Goal: Information Seeking & Learning: Understand process/instructions

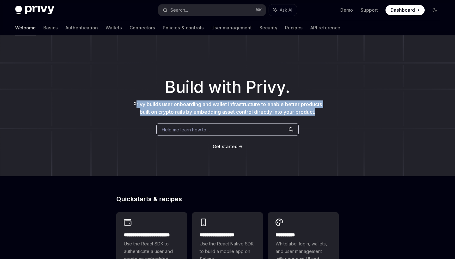
drag, startPoint x: 133, startPoint y: 102, endPoint x: 321, endPoint y: 115, distance: 188.5
click at [321, 115] on p "Privy builds user onboarding and wallet infrastructure to enable better product…" at bounding box center [228, 108] width 192 height 15
click at [130, 28] on link "Connectors" at bounding box center [143, 27] width 26 height 15
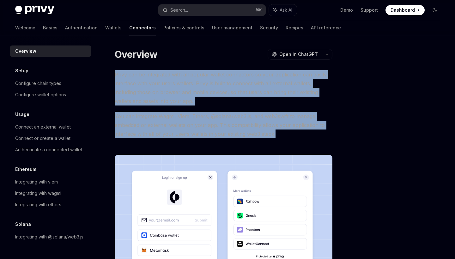
drag, startPoint x: 114, startPoint y: 72, endPoint x: 283, endPoint y: 138, distance: 181.3
click at [283, 138] on div "Overview OpenAI Open in ChatGPT OpenAI Open in ChatGPT Privy can be integrated …" at bounding box center [164, 231] width 339 height 366
click at [43, 27] on link "Basics" at bounding box center [50, 27] width 15 height 15
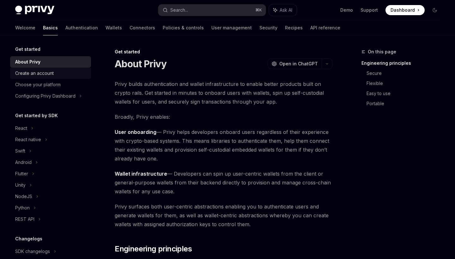
click at [46, 73] on div "Create an account" at bounding box center [34, 74] width 39 height 8
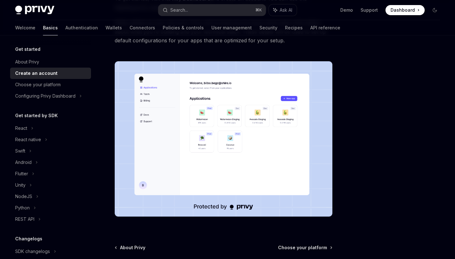
click at [148, 82] on img at bounding box center [224, 139] width 218 height 156
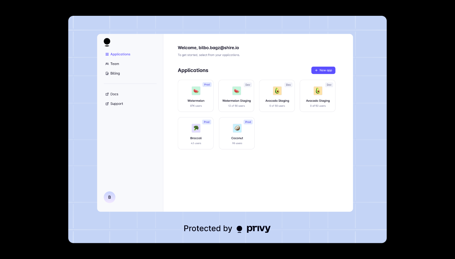
click at [148, 82] on img at bounding box center [227, 130] width 319 height 228
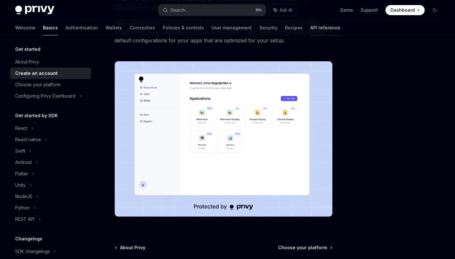
click at [310, 28] on link "API reference" at bounding box center [325, 27] width 30 height 15
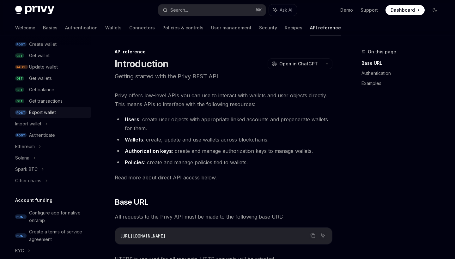
scroll to position [73, 0]
click at [50, 135] on div "Authenticate" at bounding box center [42, 135] width 26 height 8
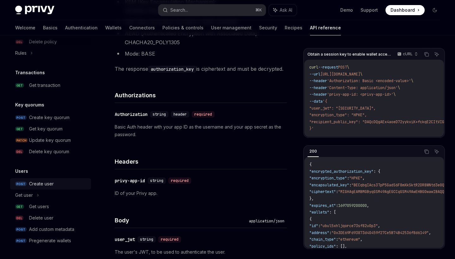
scroll to position [394, 0]
click at [44, 184] on div "Create user" at bounding box center [41, 184] width 25 height 8
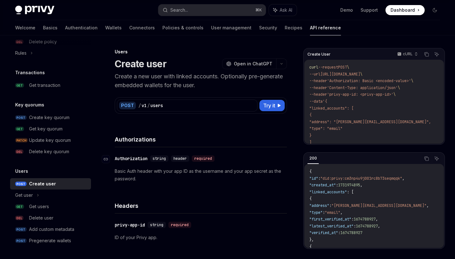
click at [137, 157] on div "Authorization" at bounding box center [131, 159] width 33 height 6
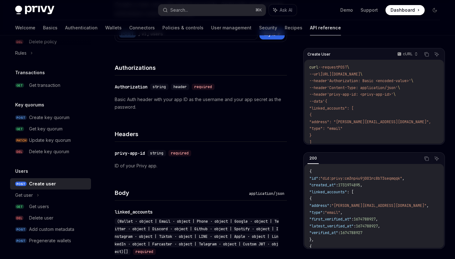
scroll to position [70, 0]
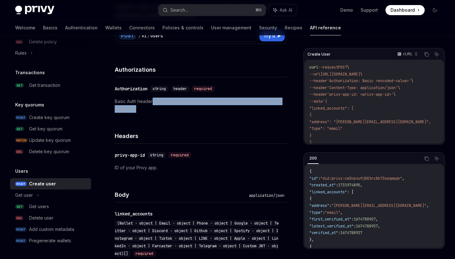
drag, startPoint x: 153, startPoint y: 100, endPoint x: 222, endPoint y: 108, distance: 69.8
click at [222, 108] on p "Basic Auth header with your app ID as the username and your app secret as the p…" at bounding box center [201, 105] width 172 height 15
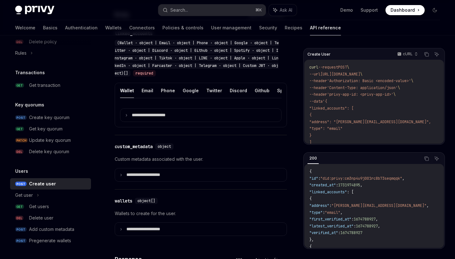
scroll to position [250, 0]
click at [146, 92] on button "Email" at bounding box center [148, 90] width 12 height 15
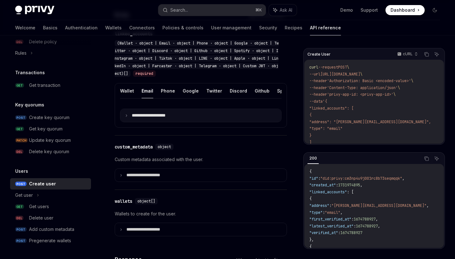
click at [126, 115] on icon at bounding box center [126, 115] width 3 height 3
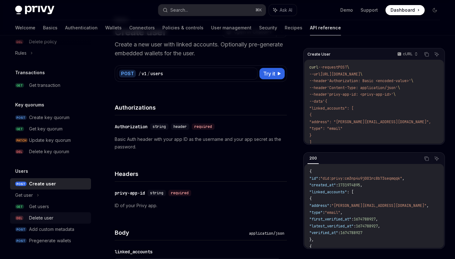
scroll to position [34, 0]
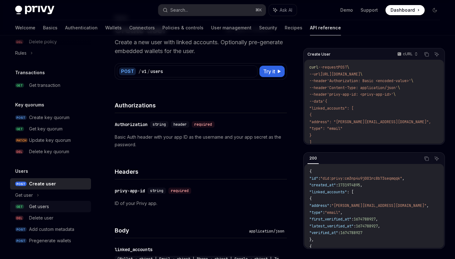
click at [43, 207] on div "Get users" at bounding box center [39, 207] width 20 height 8
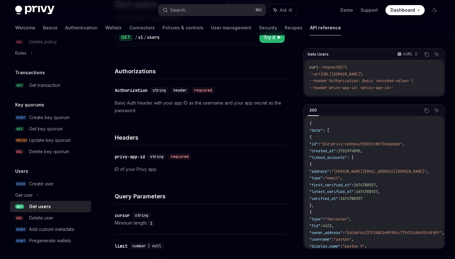
scroll to position [64, 0]
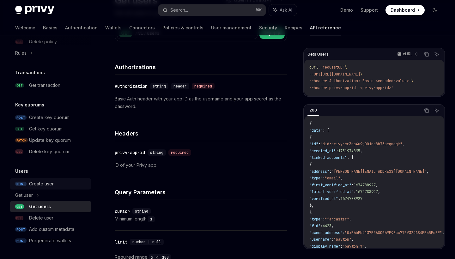
click at [53, 183] on div "Create user" at bounding box center [41, 184] width 25 height 8
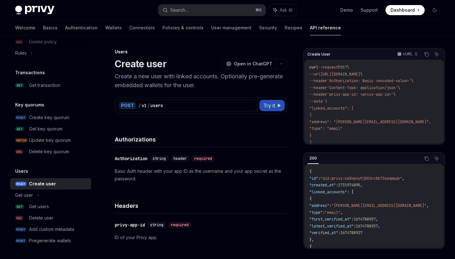
click at [274, 106] on span "Try it" at bounding box center [269, 106] width 12 height 8
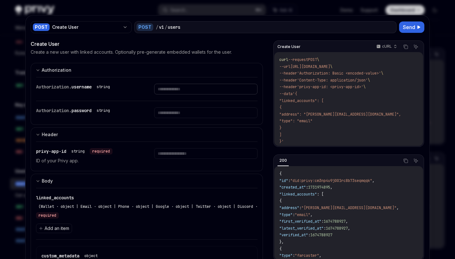
click at [171, 89] on input "text" at bounding box center [205, 89] width 103 height 11
click at [172, 95] on input "text" at bounding box center [205, 89] width 103 height 11
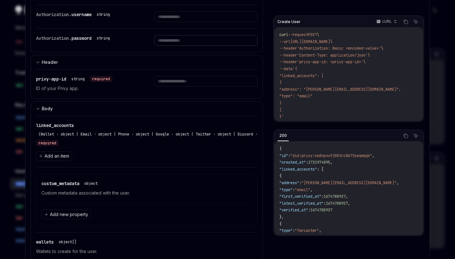
scroll to position [73, 0]
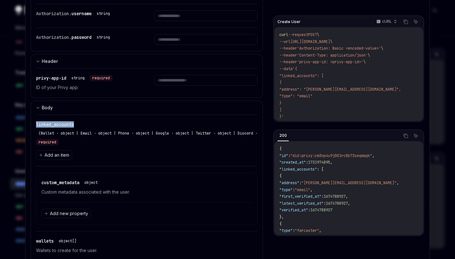
drag, startPoint x: 35, startPoint y: 123, endPoint x: 104, endPoint y: 129, distance: 68.8
click at [104, 129] on div "linked_accounts (Wallet · object | Email · object | Phone · object | Google · o…" at bounding box center [147, 195] width 232 height 161
click at [57, 123] on span "linked_accounts" at bounding box center [55, 125] width 38 height 6
drag, startPoint x: 36, startPoint y: 124, endPoint x: 89, endPoint y: 124, distance: 53.7
click at [89, 124] on div "linked_accounts (Wallet · object | Email · object | Phone · object | Google · o…" at bounding box center [147, 195] width 232 height 161
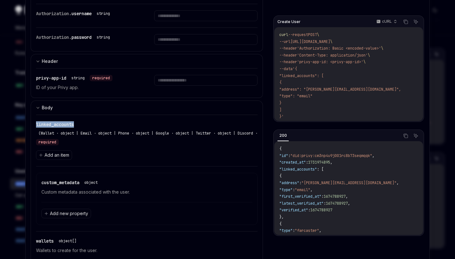
click at [81, 124] on div "linked_accounts (Wallet · object | Email · object | Phone · object | Google · o…" at bounding box center [147, 133] width 222 height 24
drag, startPoint x: 81, startPoint y: 124, endPoint x: 33, endPoint y: 124, distance: 48.4
click at [33, 124] on div "linked_accounts (Wallet · object | Email · object | Phone · object | Google · o…" at bounding box center [147, 195] width 232 height 161
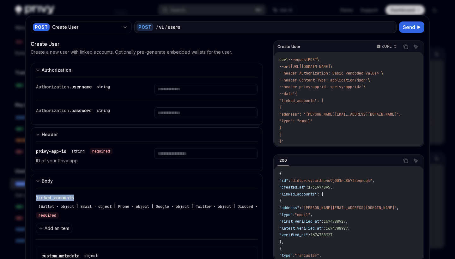
scroll to position [0, 0]
click at [13, 31] on div at bounding box center [227, 129] width 455 height 259
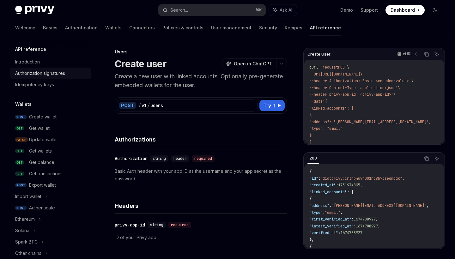
click at [32, 72] on div "Authorization signatures" at bounding box center [40, 74] width 50 height 8
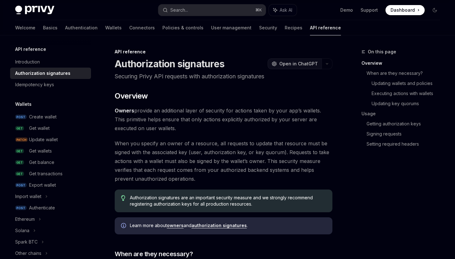
click at [305, 64] on span "Open in ChatGPT" at bounding box center [298, 64] width 39 height 6
click at [43, 28] on link "Basics" at bounding box center [50, 27] width 15 height 15
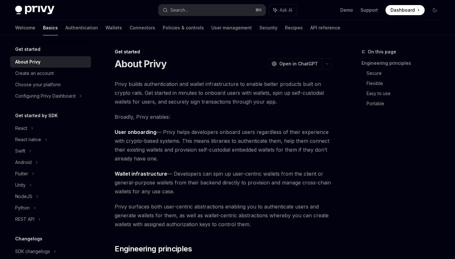
type textarea "*"
